Goal: Navigation & Orientation: Find specific page/section

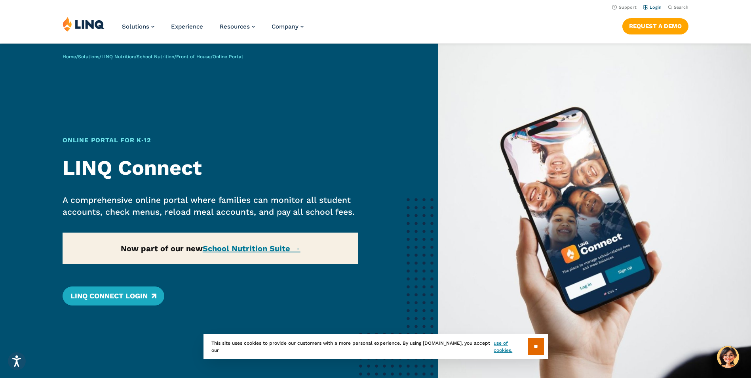
click at [653, 8] on link "Login" at bounding box center [652, 7] width 19 height 5
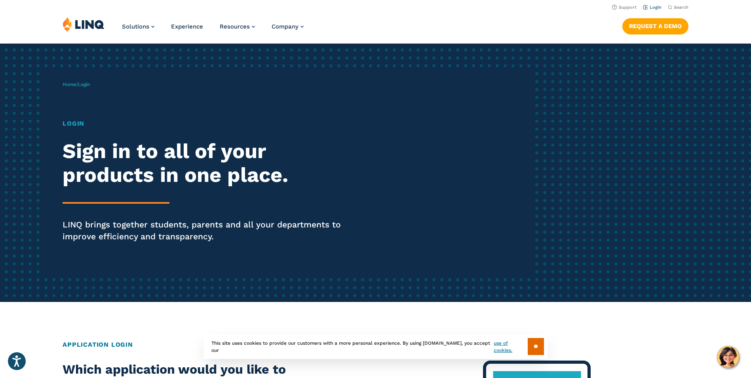
click at [654, 9] on link "Login" at bounding box center [652, 7] width 19 height 5
click at [531, 349] on input "**" at bounding box center [536, 346] width 16 height 17
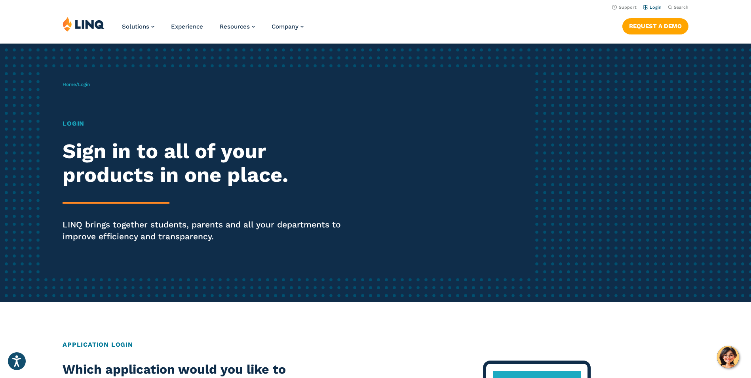
click at [656, 5] on link "Login" at bounding box center [652, 7] width 19 height 5
click at [654, 8] on link "Login" at bounding box center [652, 7] width 19 height 5
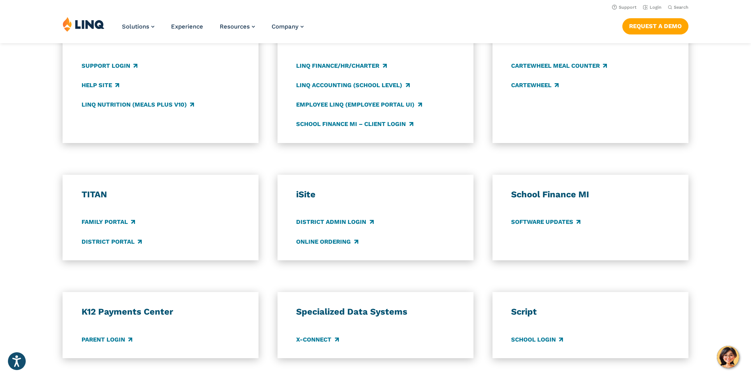
scroll to position [443, 0]
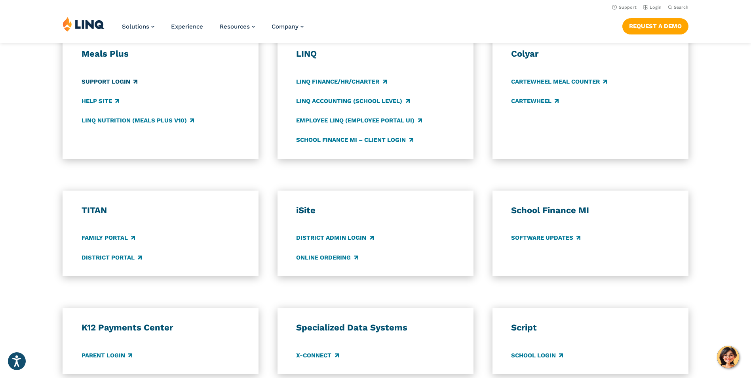
click at [124, 80] on link "Support Login" at bounding box center [110, 81] width 56 height 9
click at [349, 123] on link "Employee LINQ (Employee Portal UI)" at bounding box center [359, 120] width 126 height 9
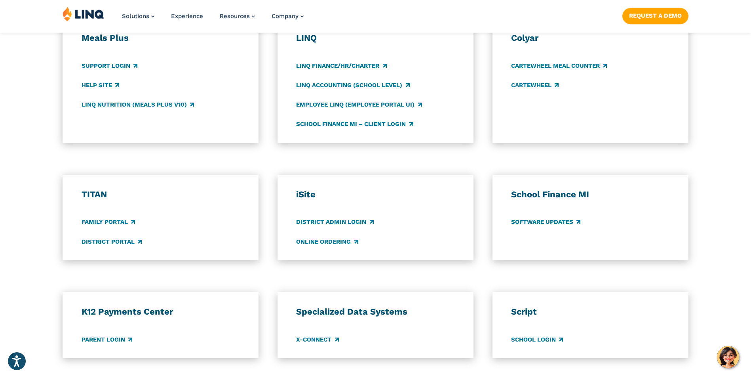
scroll to position [475, 0]
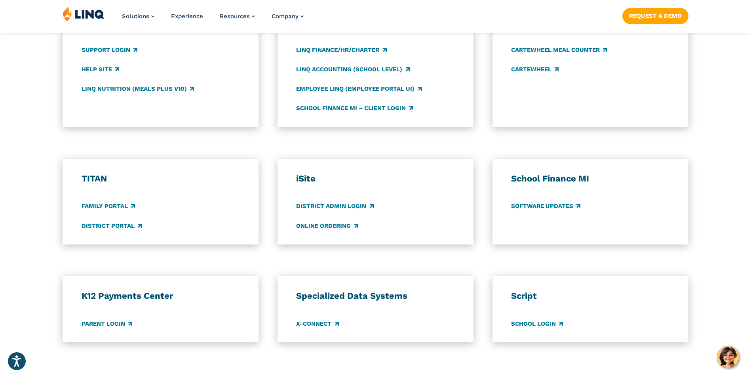
click at [540, 329] on div "Script School Login" at bounding box center [591, 309] width 196 height 66
click at [541, 325] on link "School Login" at bounding box center [537, 323] width 52 height 9
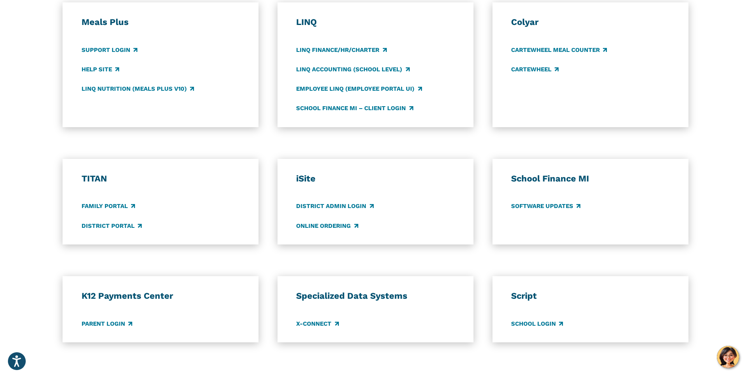
click at [15, 95] on div "Meals Plus Support Login Help Site LINQ Nutrition (Meals Plus v10) LINQ LINQ Fi…" at bounding box center [375, 64] width 751 height 125
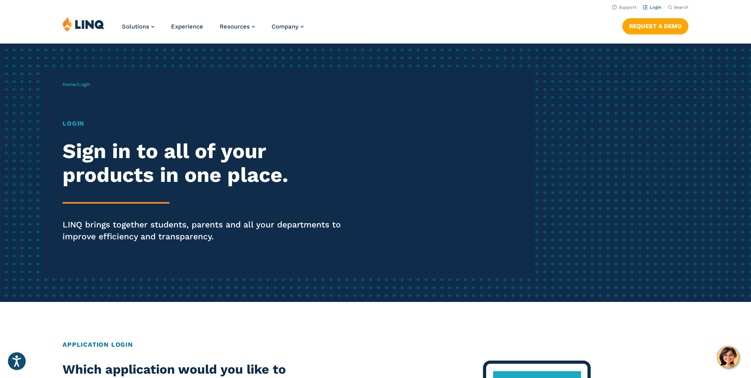
click at [657, 6] on link "Login" at bounding box center [652, 7] width 19 height 5
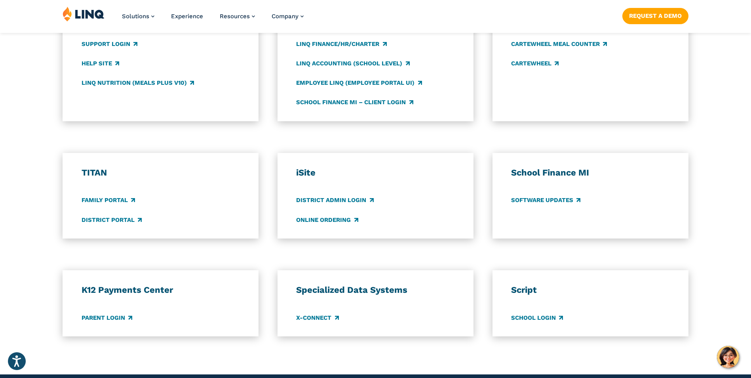
scroll to position [502, 0]
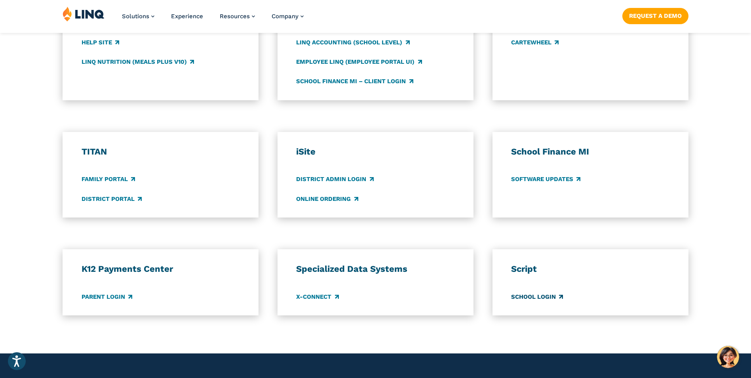
click at [538, 297] on link "School Login" at bounding box center [537, 296] width 52 height 9
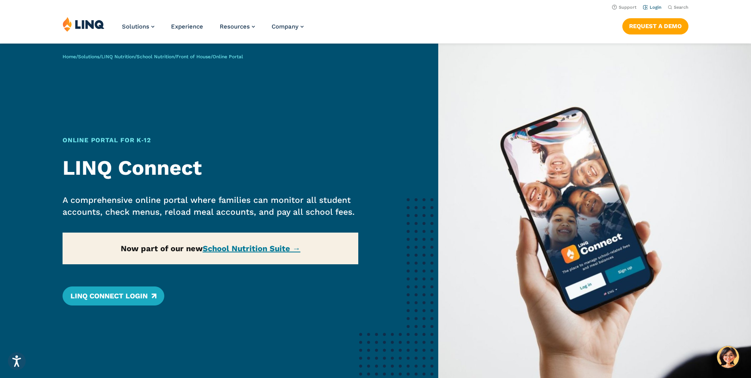
click at [652, 6] on link "Login" at bounding box center [652, 7] width 19 height 5
click at [661, 6] on link "Login" at bounding box center [652, 7] width 19 height 5
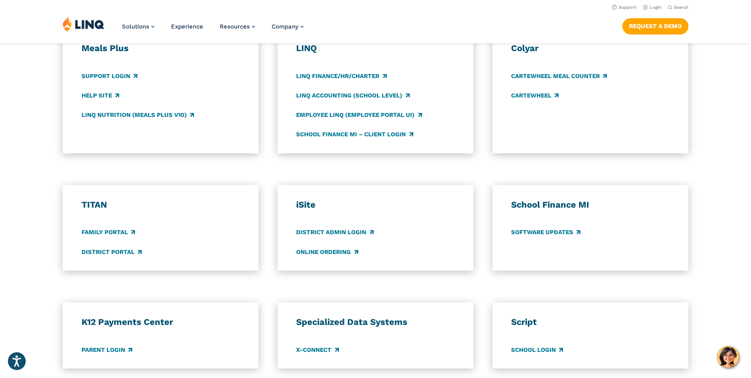
scroll to position [413, 0]
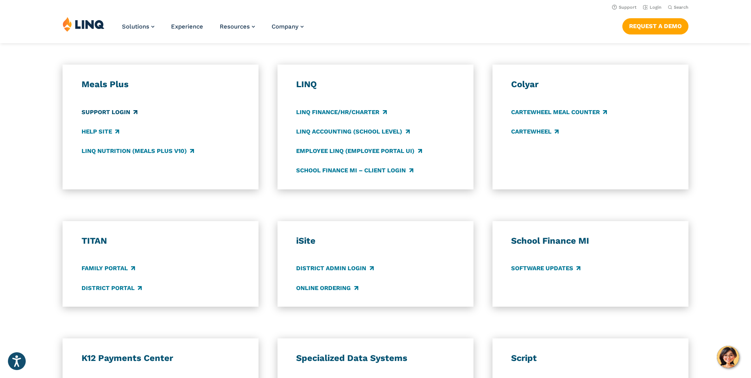
click at [116, 109] on link "Support Login" at bounding box center [110, 112] width 56 height 9
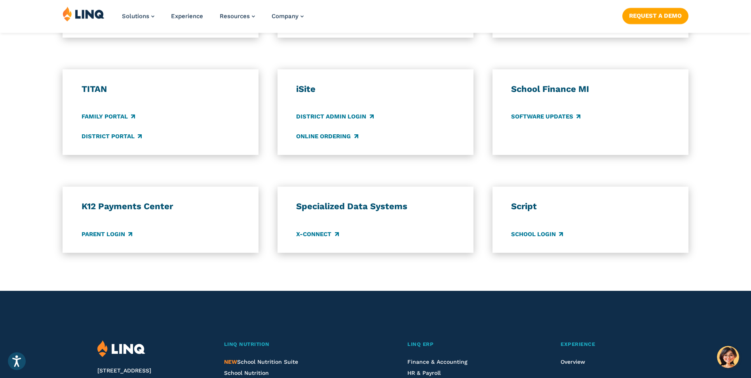
scroll to position [566, 0]
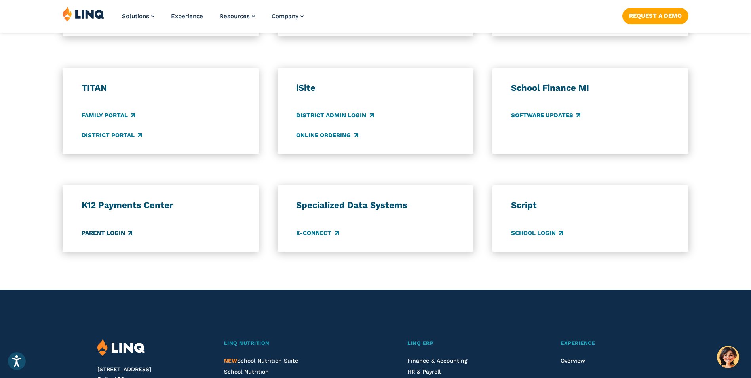
click at [108, 232] on link "Parent Login" at bounding box center [107, 232] width 51 height 9
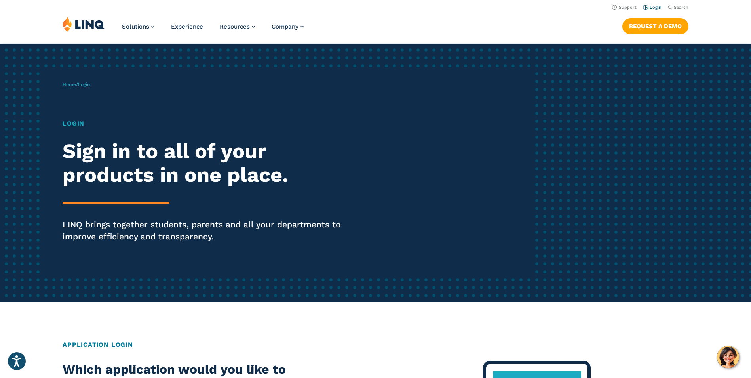
click at [654, 8] on link "Login" at bounding box center [652, 7] width 19 height 5
